Goal: Task Accomplishment & Management: Complete application form

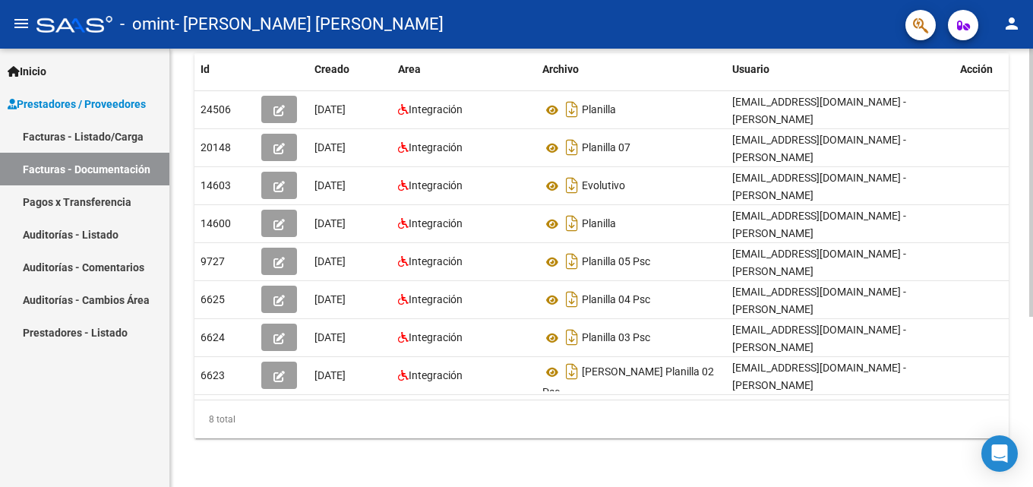
scroll to position [50, 0]
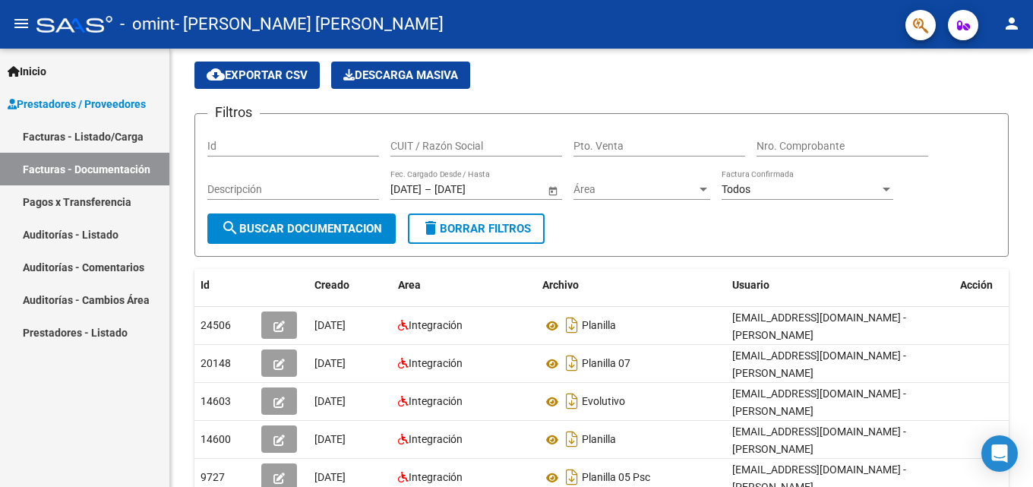
click at [101, 127] on link "Facturas - Listado/Carga" at bounding box center [84, 136] width 169 height 33
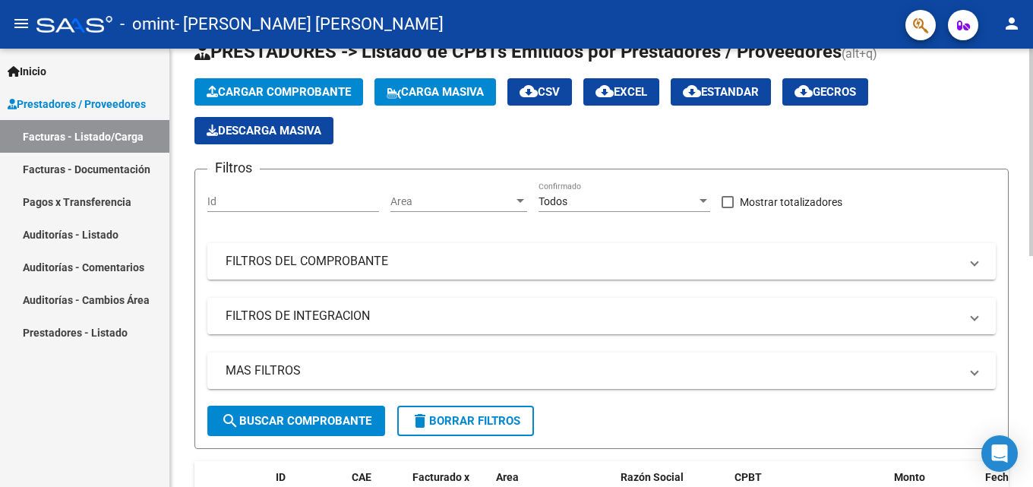
scroll to position [278, 0]
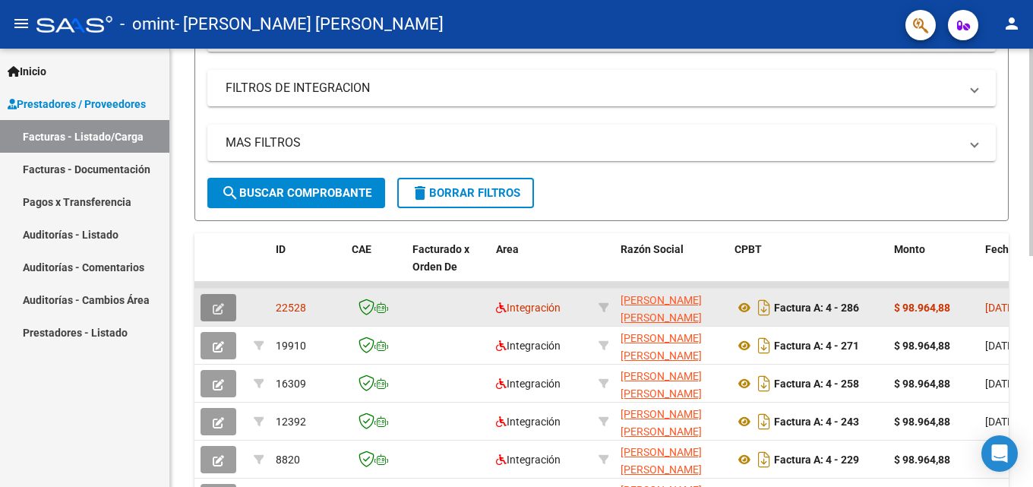
click at [229, 308] on button "button" at bounding box center [219, 307] width 36 height 27
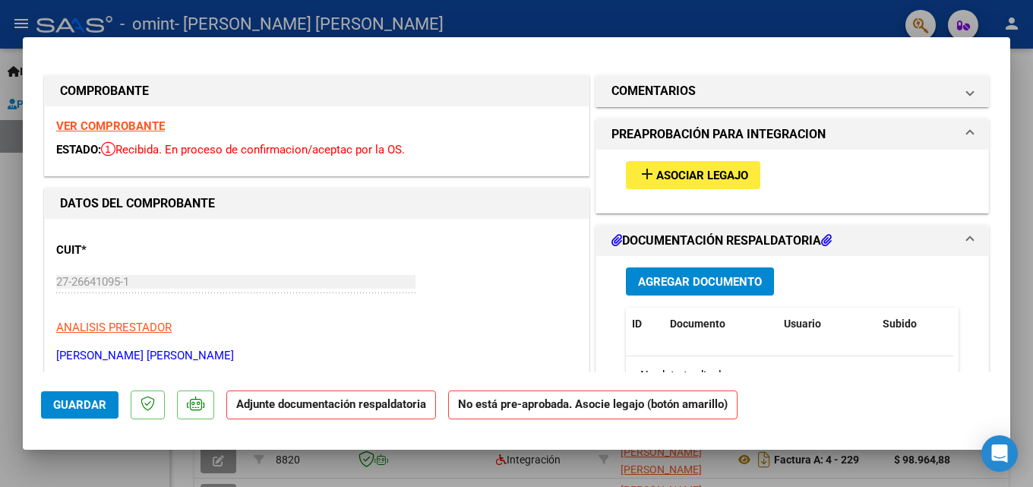
click at [729, 175] on span "Asociar Legajo" at bounding box center [702, 176] width 92 height 14
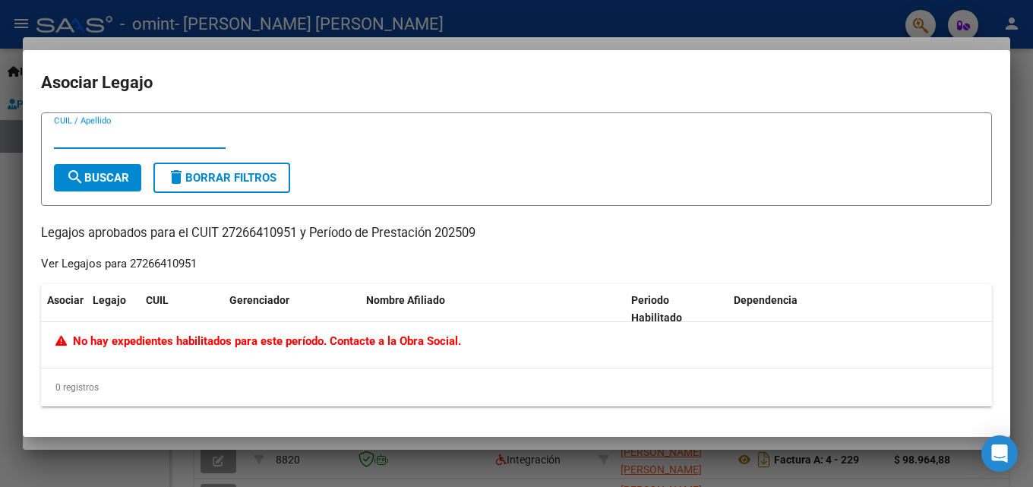
drag, startPoint x: 270, startPoint y: 309, endPoint x: 487, endPoint y: 257, distance: 223.3
click at [331, 298] on datatable-header-cell "Gerenciador" at bounding box center [291, 309] width 137 height 50
click at [948, 65] on mat-dialog-container "Asociar Legajo CUIL / Apellido search Buscar delete Borrar Filtros Legajos apro…" at bounding box center [516, 243] width 987 height 387
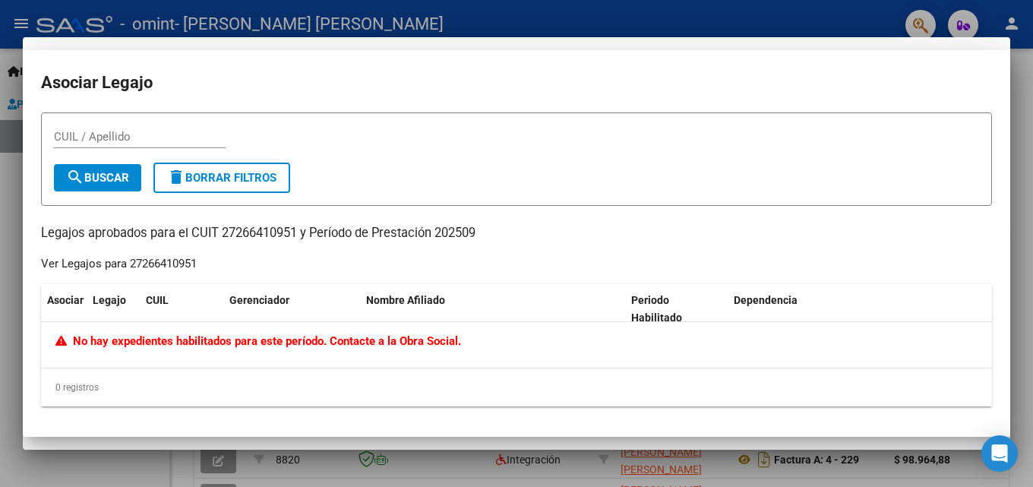
type input "$ 0,00"
